Goal: Information Seeking & Learning: Learn about a topic

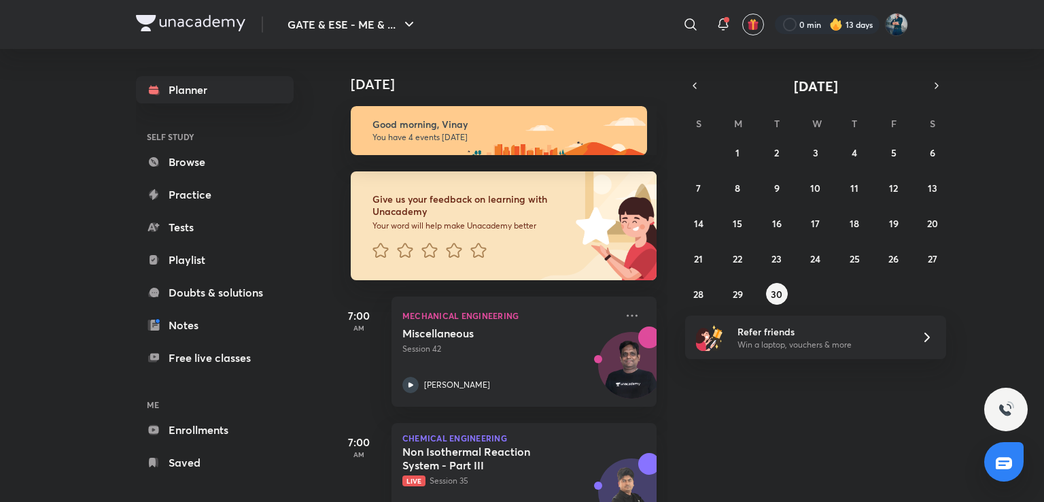
click at [835, 22] on img at bounding box center [836, 25] width 14 height 14
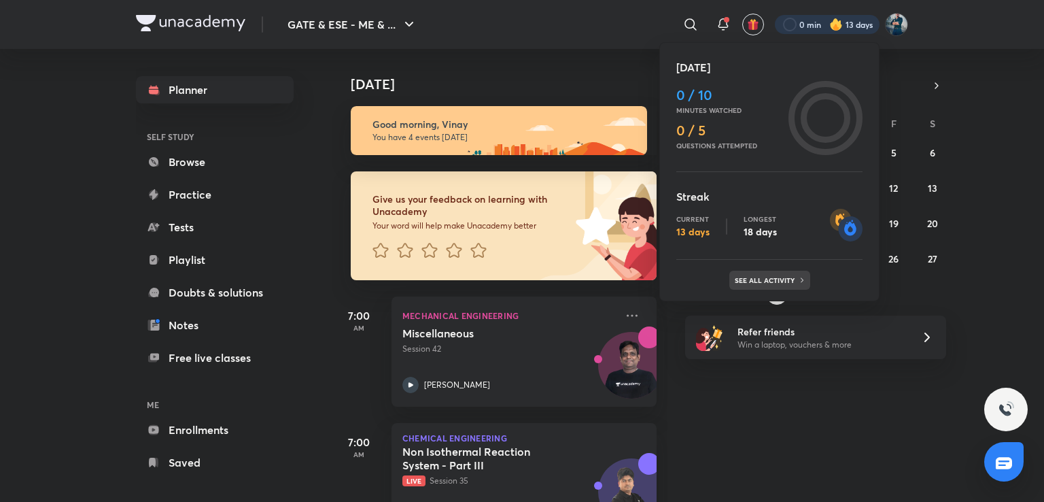
click at [774, 287] on div "See all activity" at bounding box center [769, 280] width 81 height 19
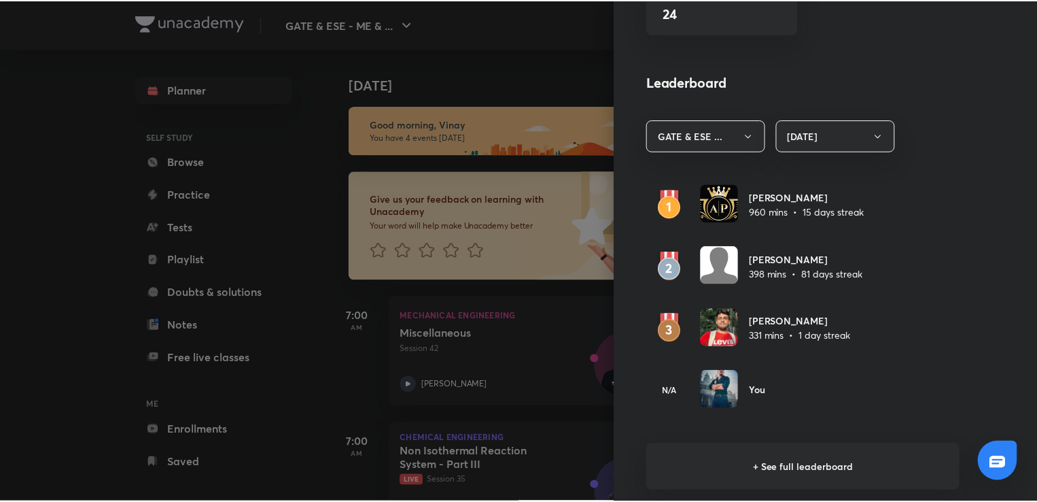
scroll to position [729, 0]
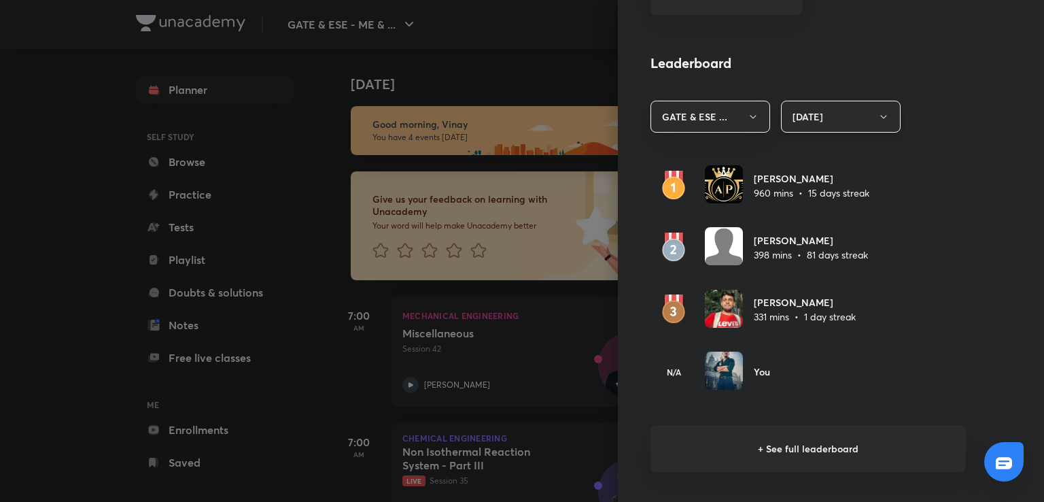
click at [860, 112] on button "[DATE]" at bounding box center [841, 117] width 120 height 32
click at [816, 180] on span "Last 7 days" at bounding box center [831, 182] width 102 height 14
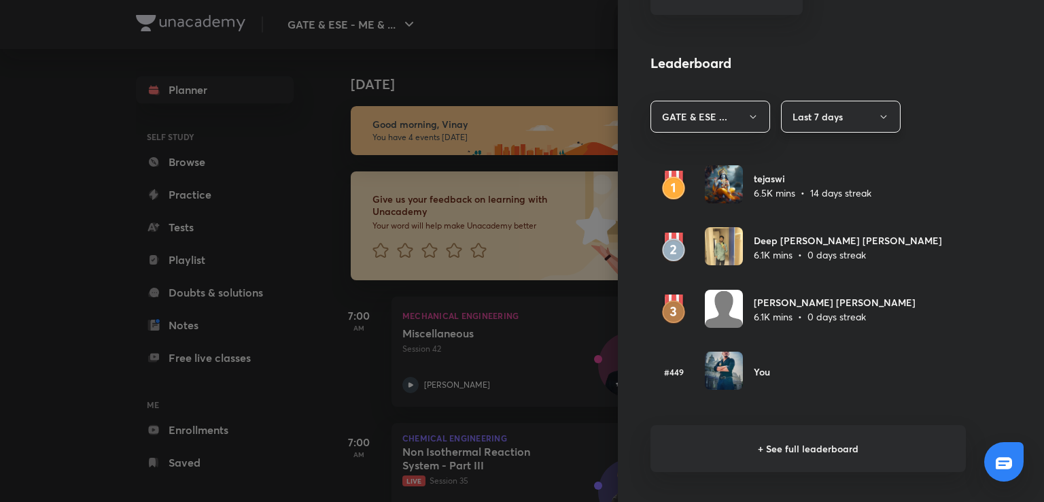
click at [878, 120] on icon "button" at bounding box center [883, 116] width 11 height 11
click at [802, 148] on li "[DATE]" at bounding box center [831, 156] width 118 height 25
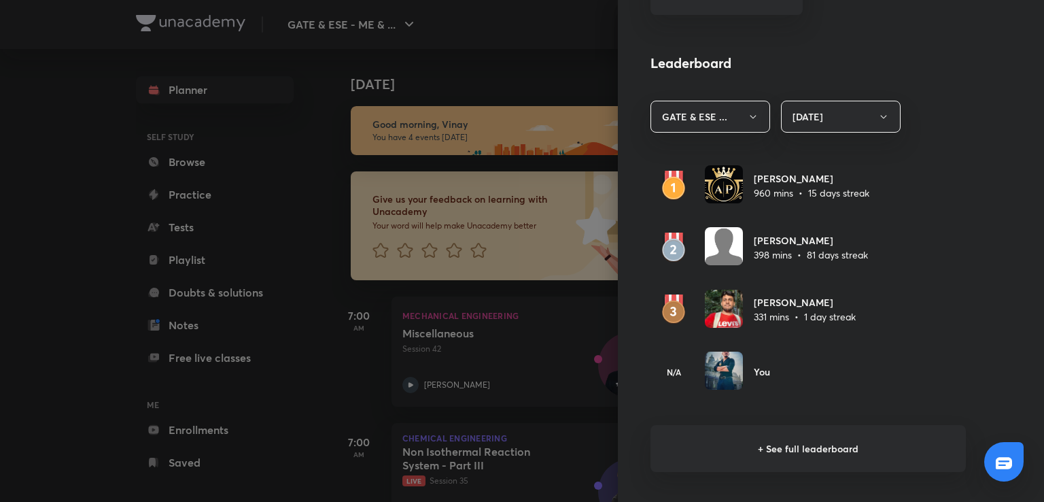
click at [565, 23] on div at bounding box center [522, 251] width 1044 height 502
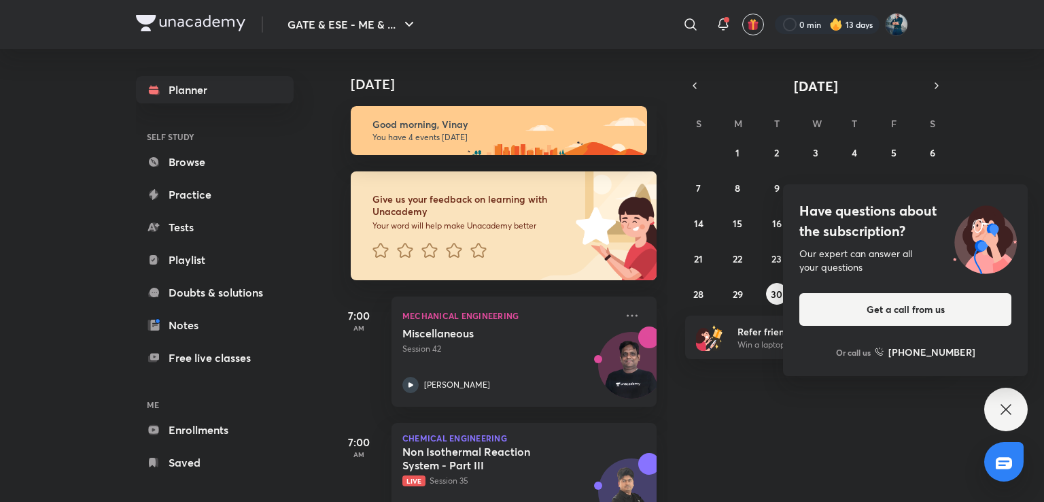
click at [1018, 413] on div "Have questions about the subscription? Our expert can answer all your questions…" at bounding box center [1006, 409] width 44 height 44
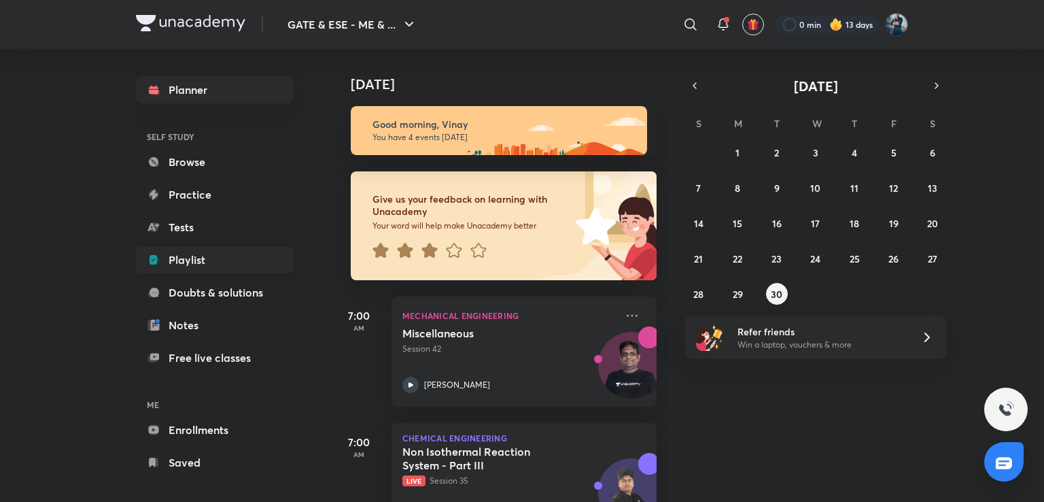
click at [239, 256] on link "Playlist" at bounding box center [215, 259] width 158 height 27
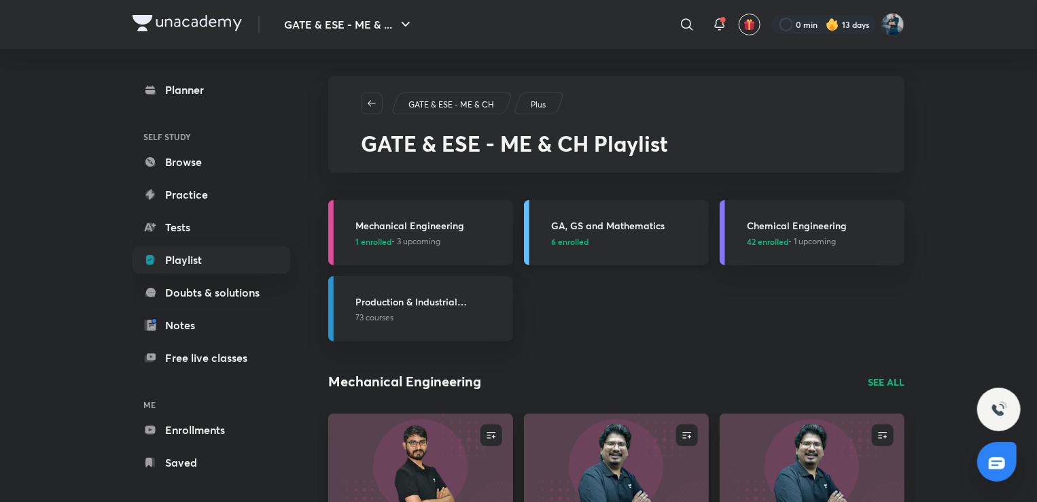
click at [608, 222] on h3 "GA, GS and Mathematics" at bounding box center [626, 225] width 150 height 14
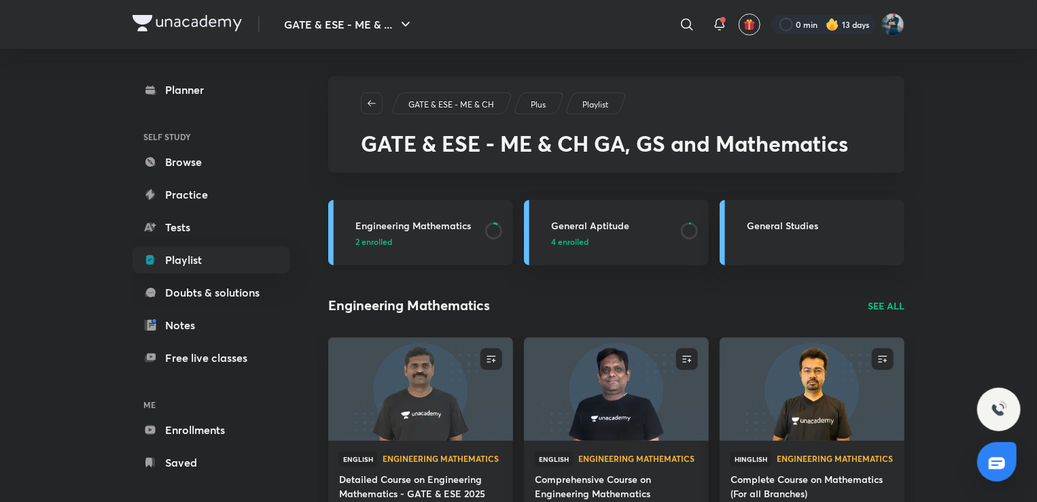
click at [438, 224] on h3 "Engineering Mathematics" at bounding box center [417, 225] width 122 height 14
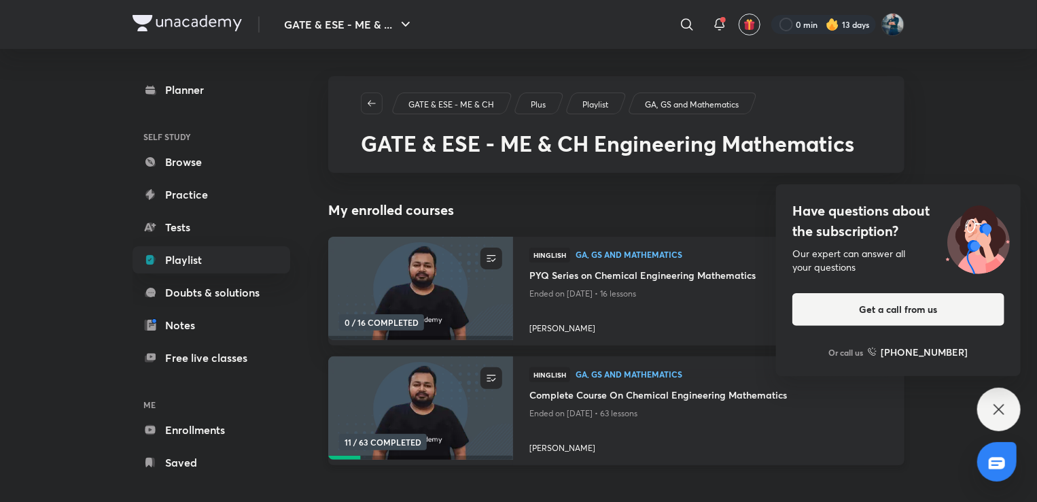
click at [584, 394] on h4 "Complete Course On Chemical Engineering Mathematics" at bounding box center [709, 395] width 359 height 17
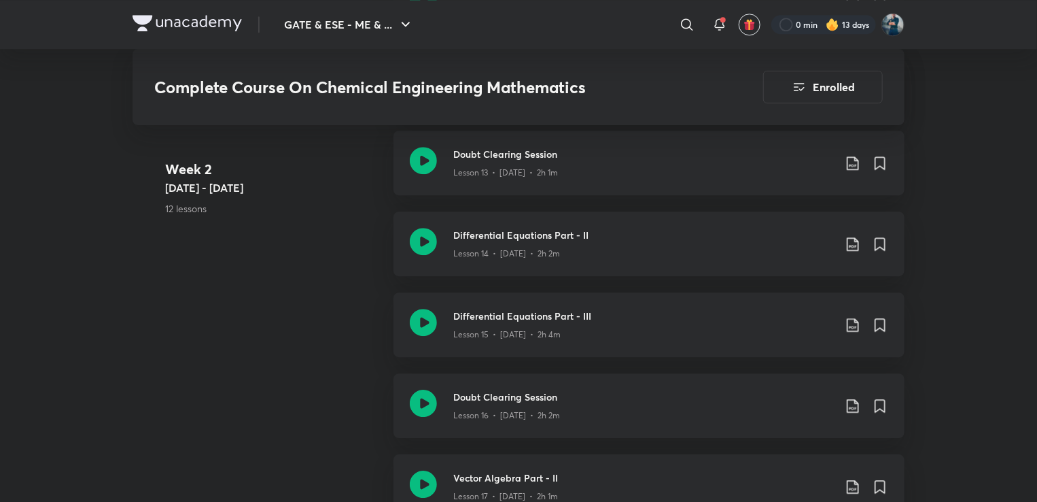
scroll to position [1886, 0]
click at [547, 394] on h3 "Doubt Clearing Session" at bounding box center [643, 394] width 381 height 14
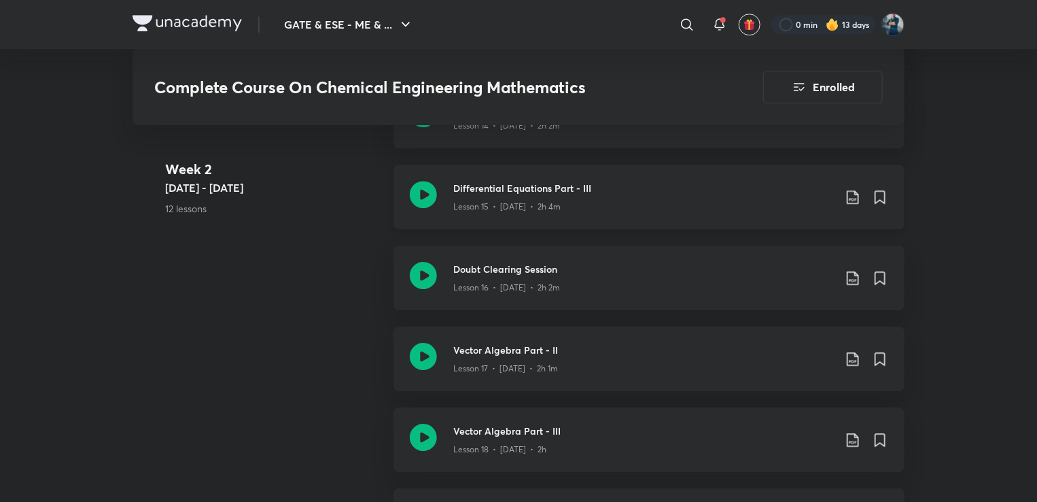
scroll to position [2012, 0]
click at [511, 351] on h3 "Vector Algebra Part - II" at bounding box center [643, 350] width 381 height 14
